Goal: Navigation & Orientation: Find specific page/section

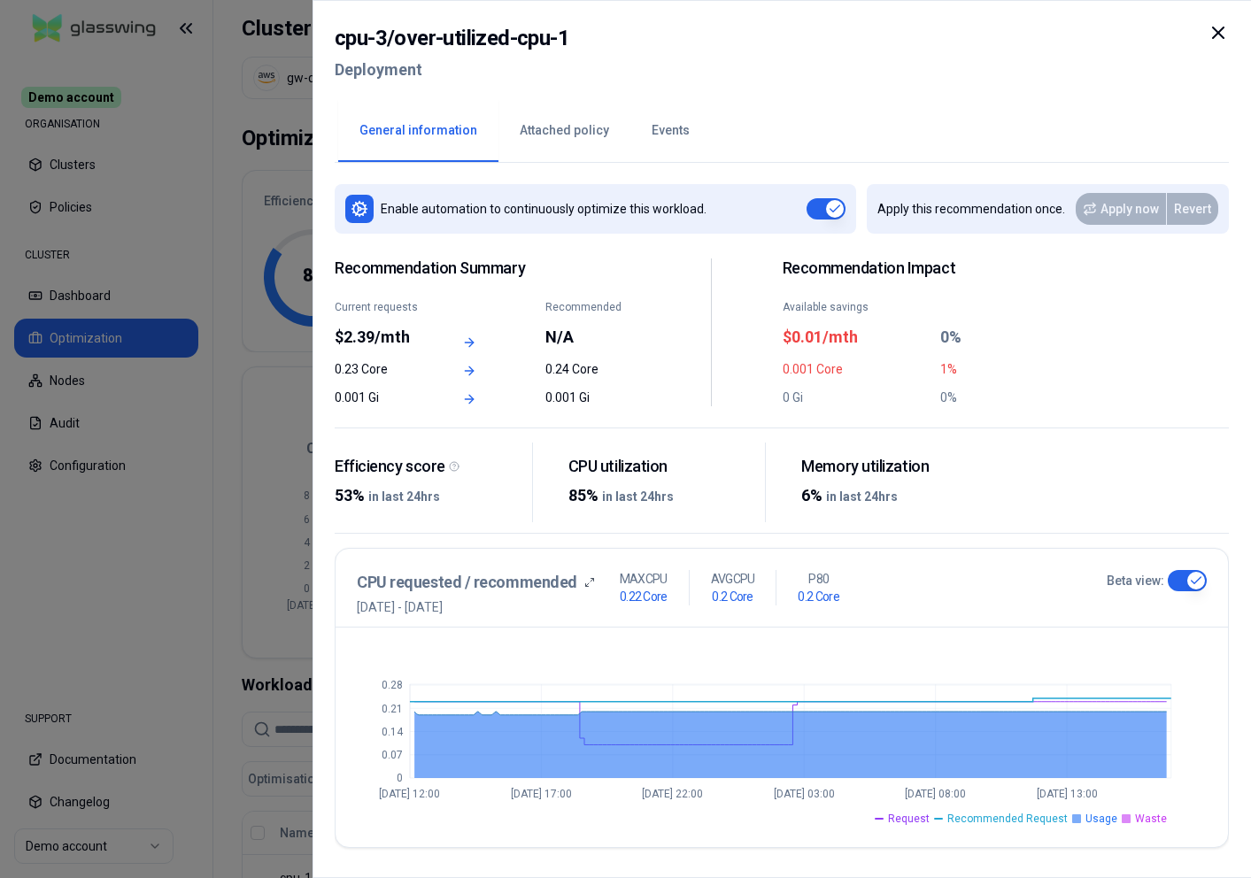
scroll to position [365, 0]
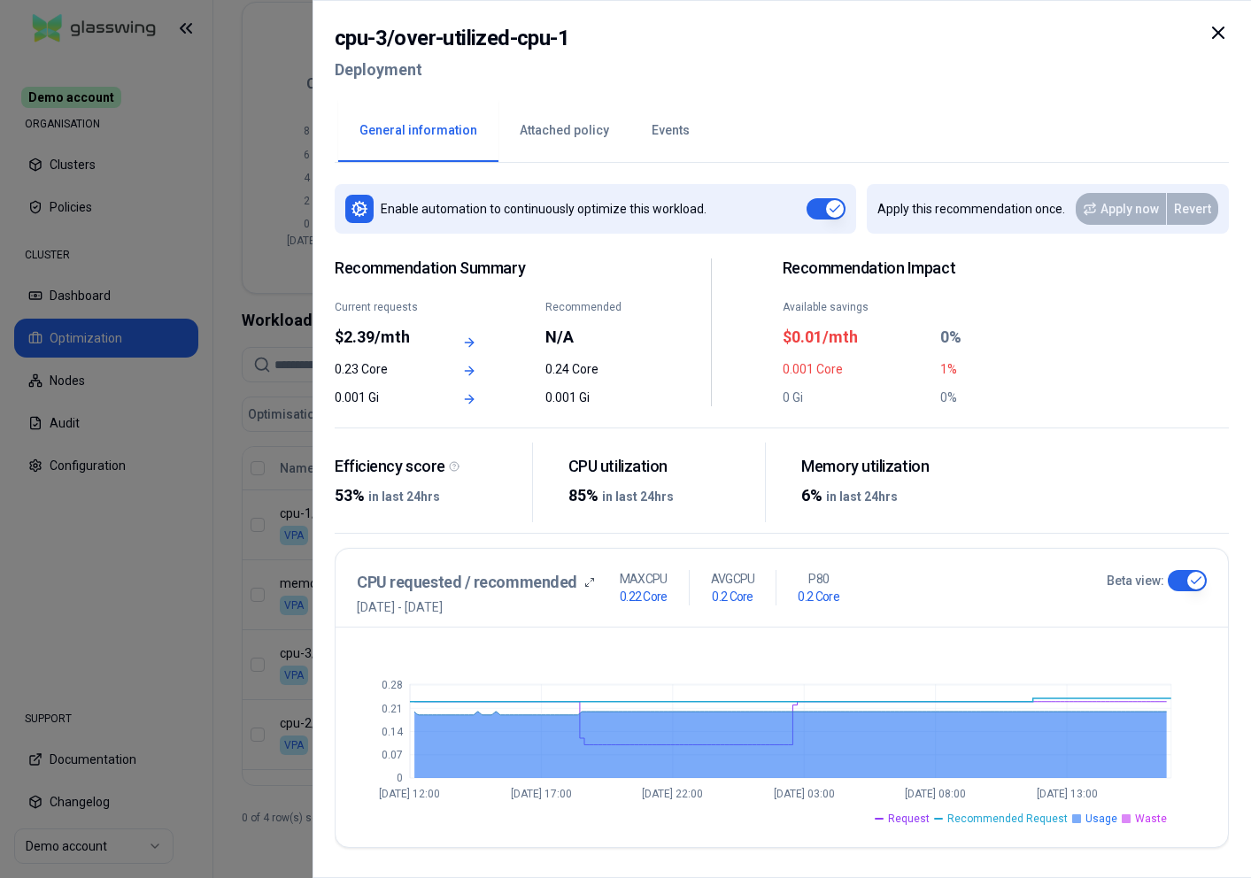
click at [252, 60] on div at bounding box center [625, 439] width 1251 height 878
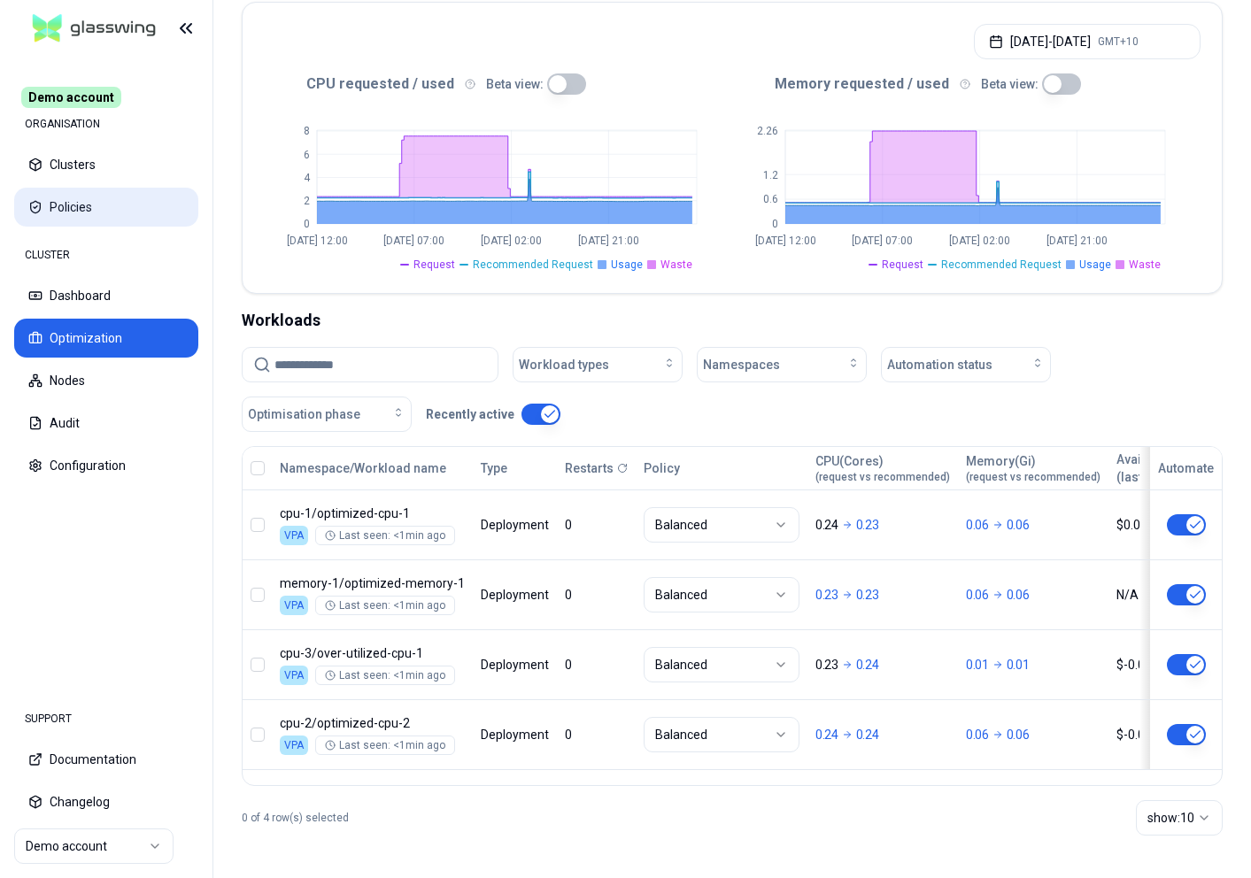
click at [117, 195] on button "Policies" at bounding box center [106, 207] width 184 height 39
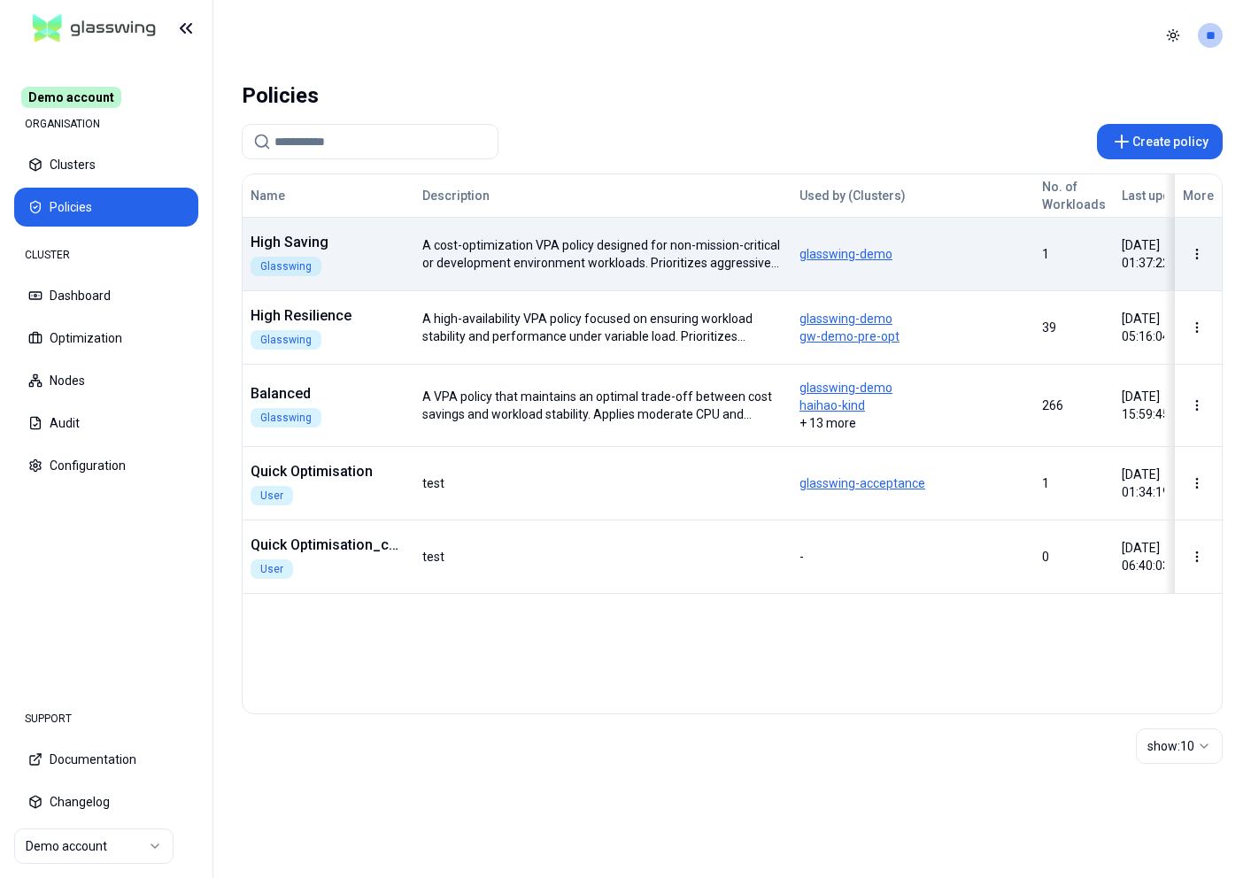
click at [850, 251] on span "glasswing-demo" at bounding box center [912, 254] width 227 height 18
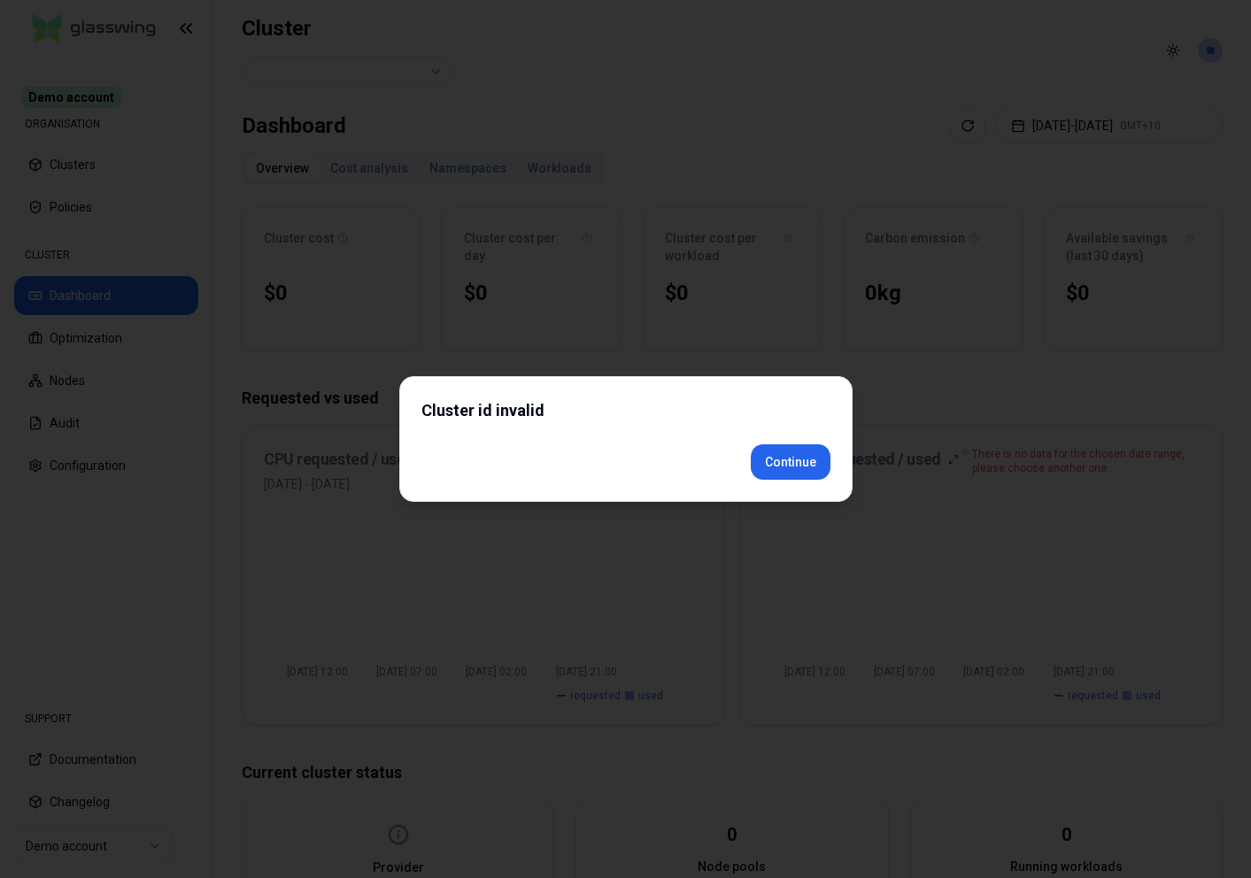
click at [785, 498] on div "Cluster id invalid Continue" at bounding box center [625, 439] width 453 height 126
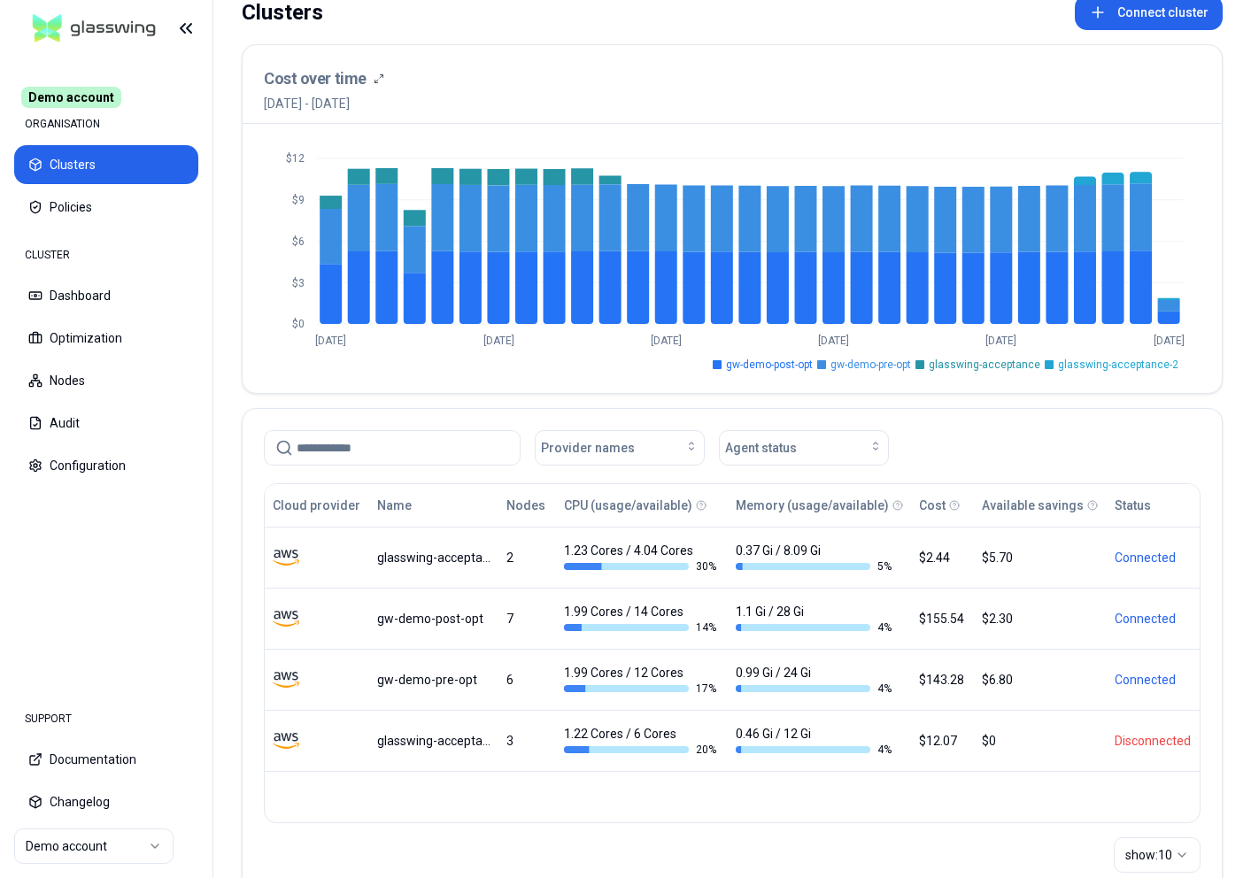
scroll to position [143, 0]
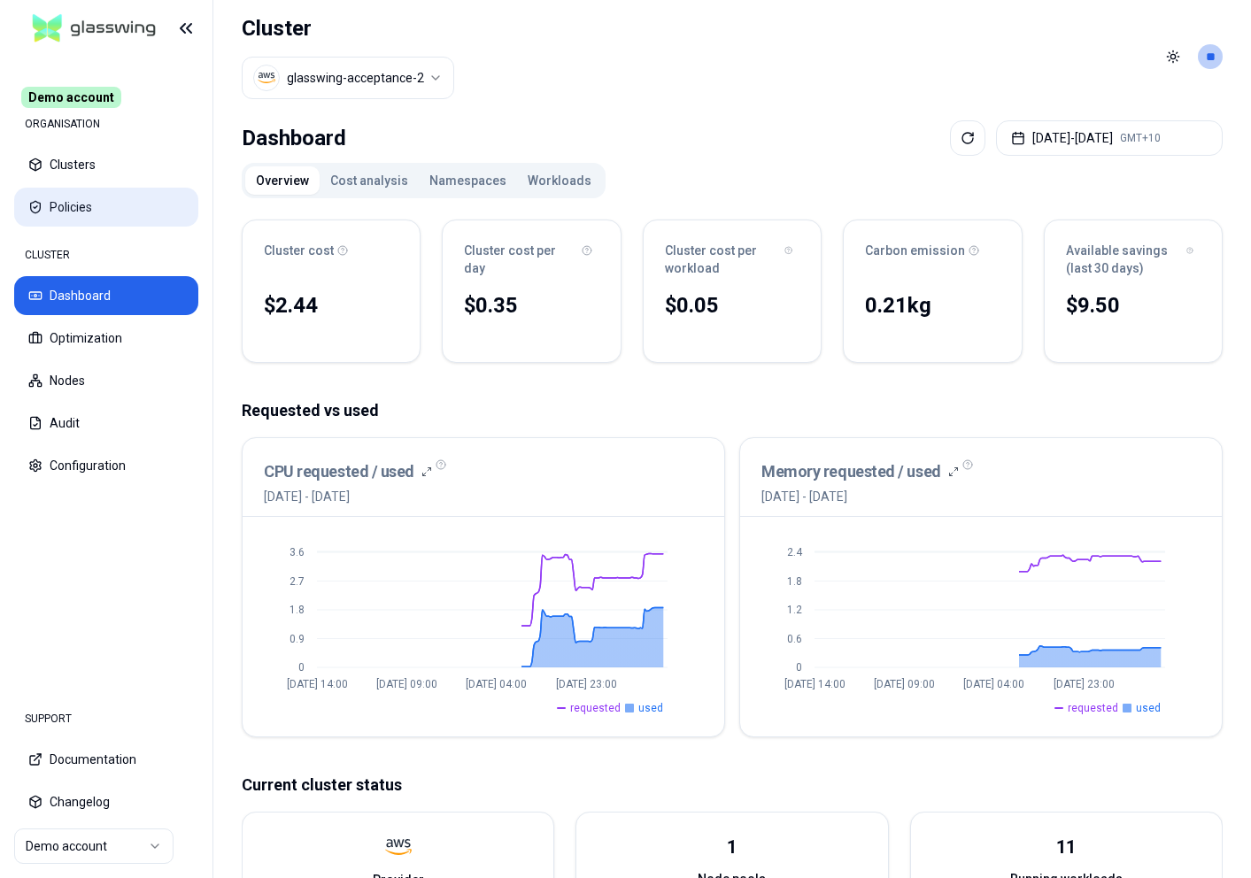
click at [80, 211] on button "Policies" at bounding box center [106, 207] width 184 height 39
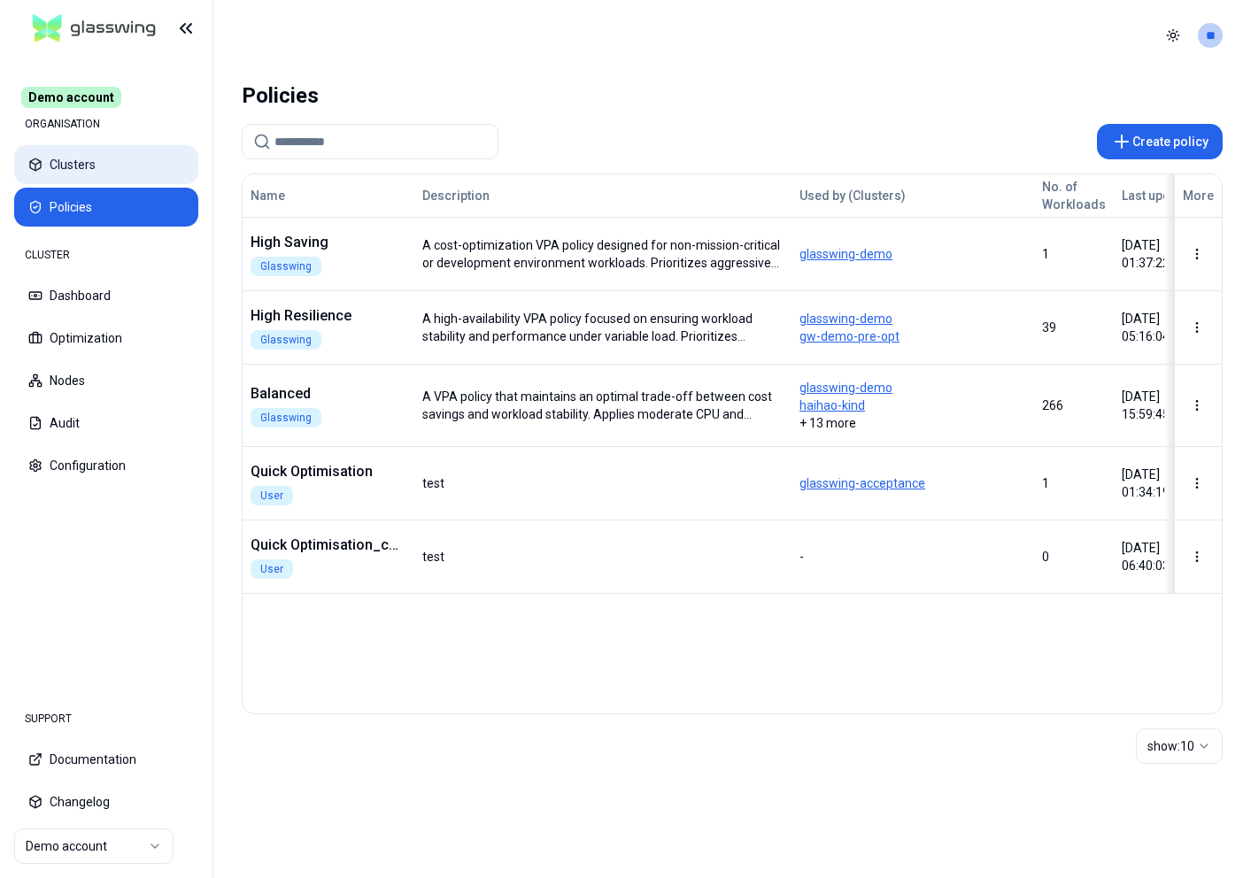
click at [79, 174] on button "Clusters" at bounding box center [106, 164] width 184 height 39
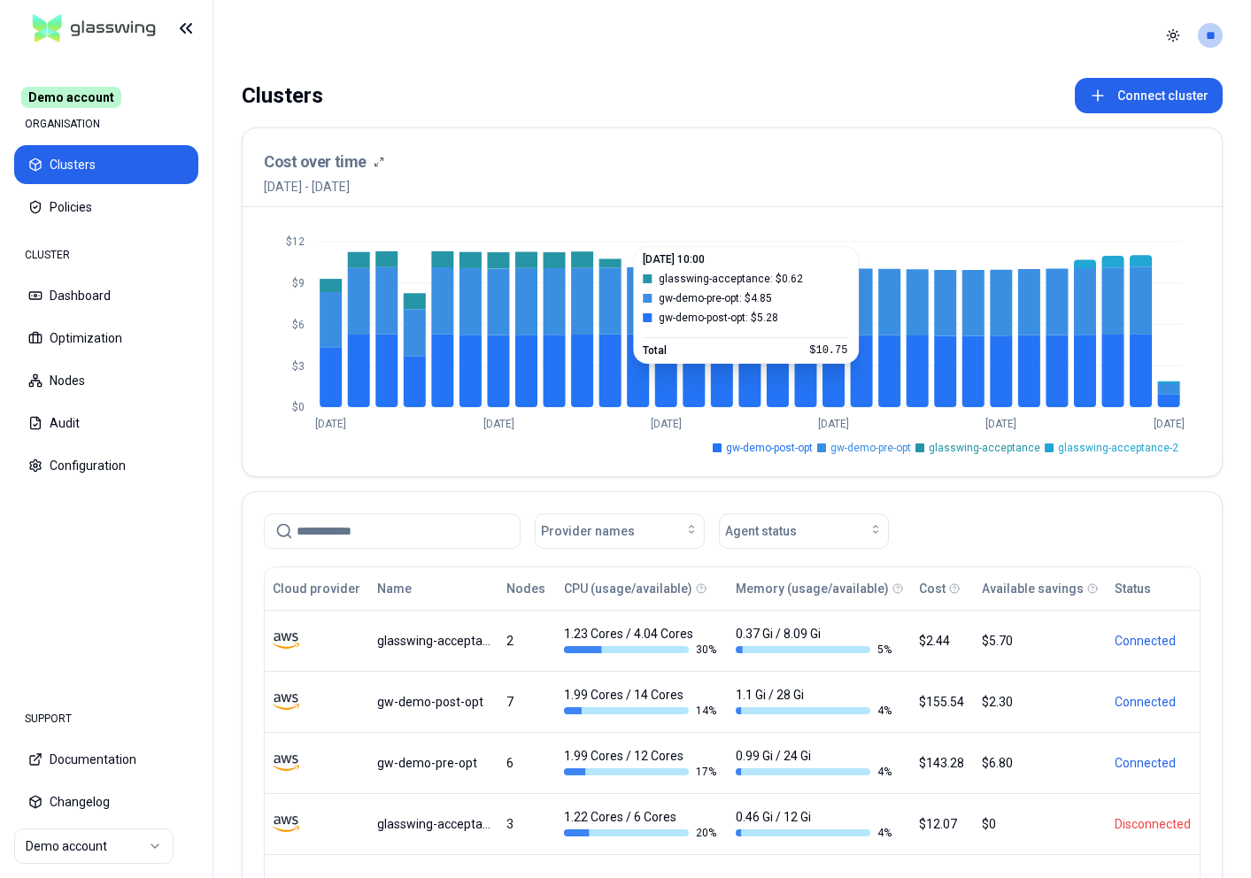
scroll to position [143, 0]
